Goal: Find specific page/section

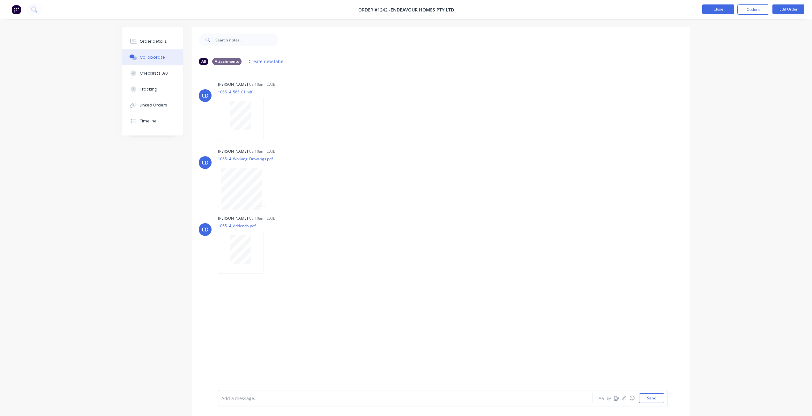
click at [720, 12] on button "Close" at bounding box center [718, 9] width 32 height 10
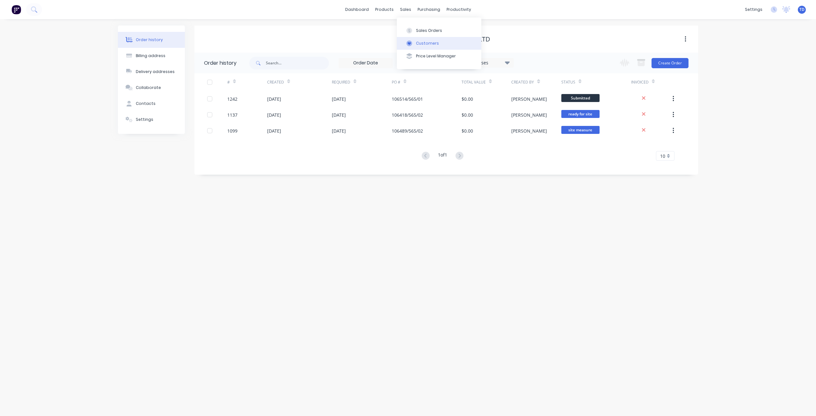
click at [412, 43] on icon at bounding box center [410, 43] width 6 height 6
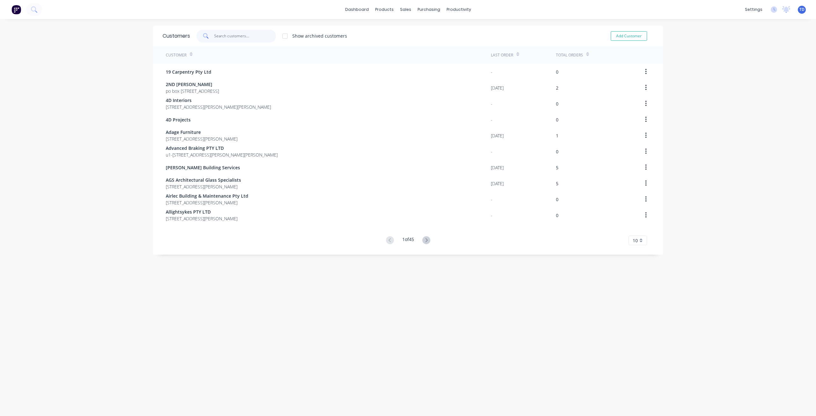
click at [226, 35] on input "text" at bounding box center [245, 36] width 62 height 13
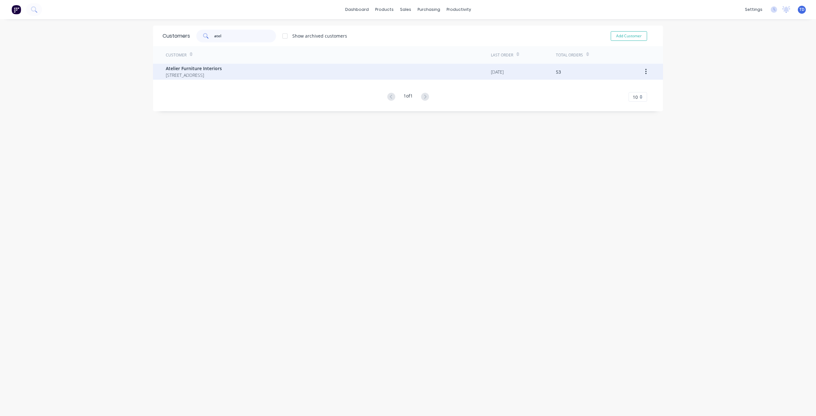
type input "atel"
click at [212, 73] on span "[STREET_ADDRESS]" at bounding box center [194, 75] width 56 height 7
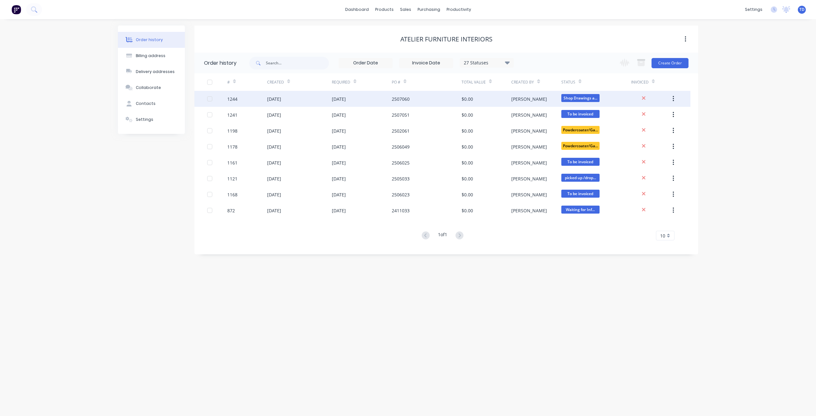
click at [517, 103] on div "[PERSON_NAME]" at bounding box center [536, 99] width 50 height 16
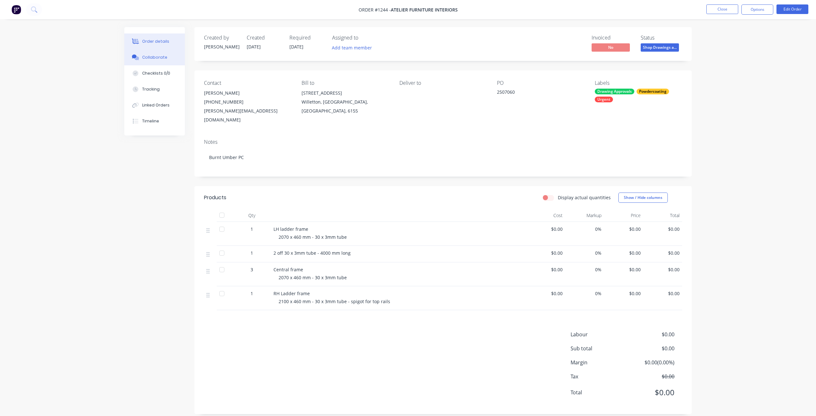
click at [152, 59] on div "Collaborate" at bounding box center [154, 58] width 25 height 6
